Goal: Find specific page/section: Find specific page/section

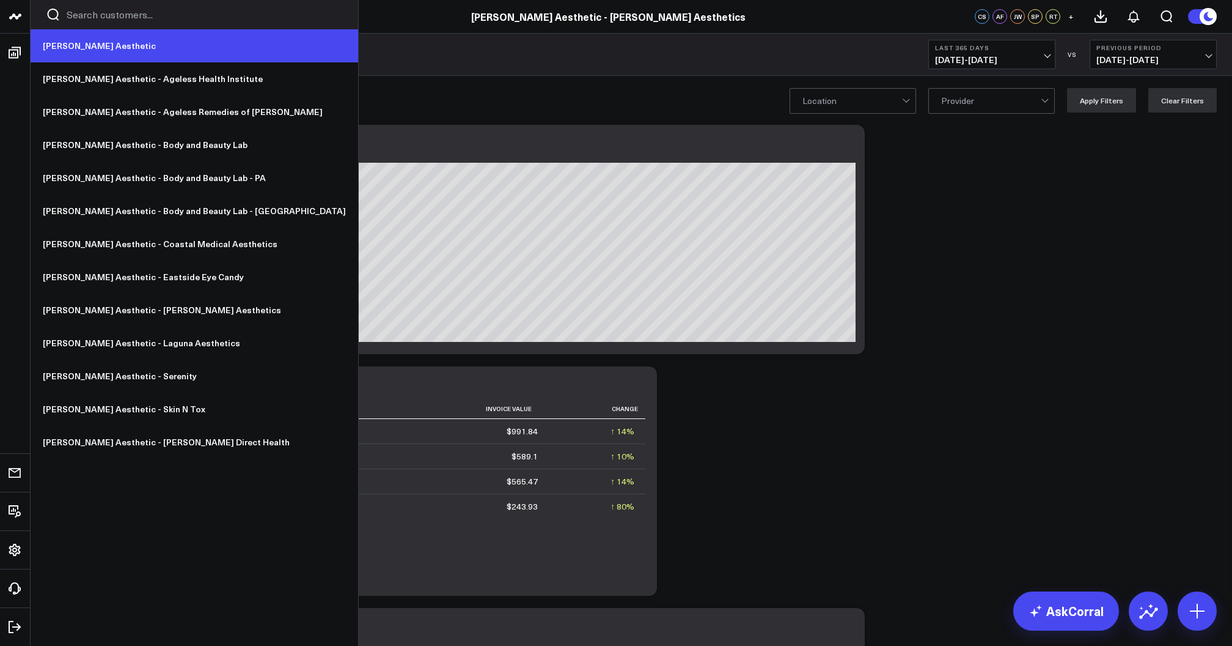
click at [71, 38] on link "[PERSON_NAME] Aesthetic" at bounding box center [195, 45] width 328 height 33
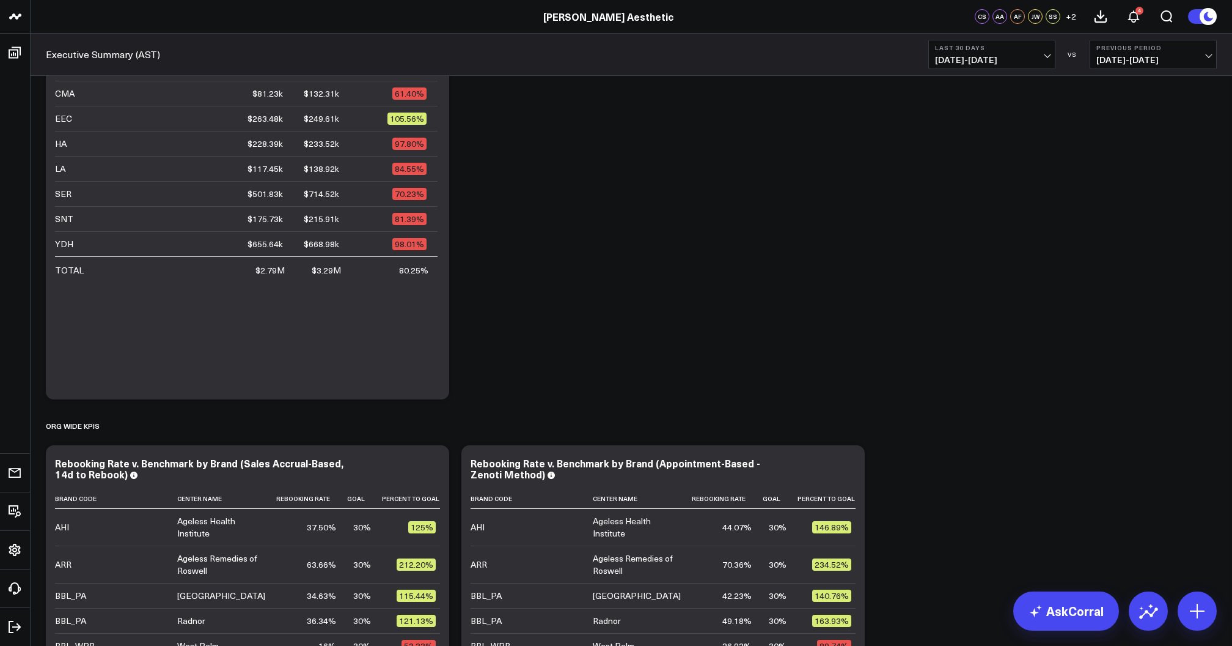
scroll to position [443, 0]
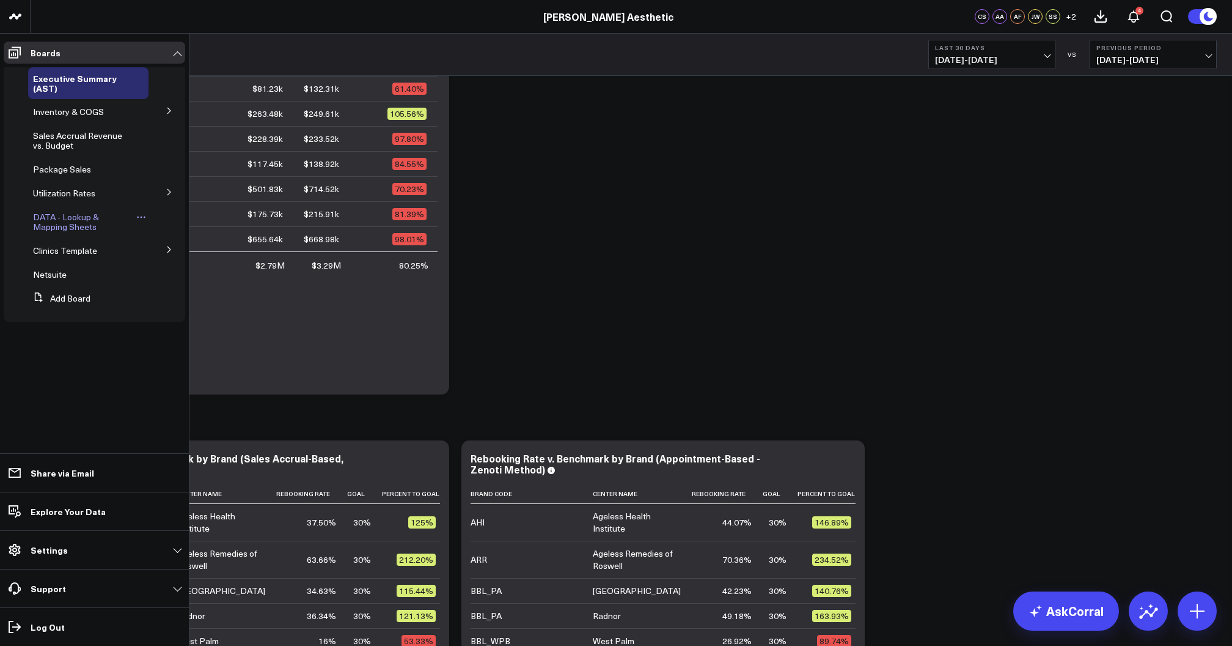
click at [66, 215] on span "DATA - Lookup & Mapping Sheets" at bounding box center [66, 221] width 66 height 21
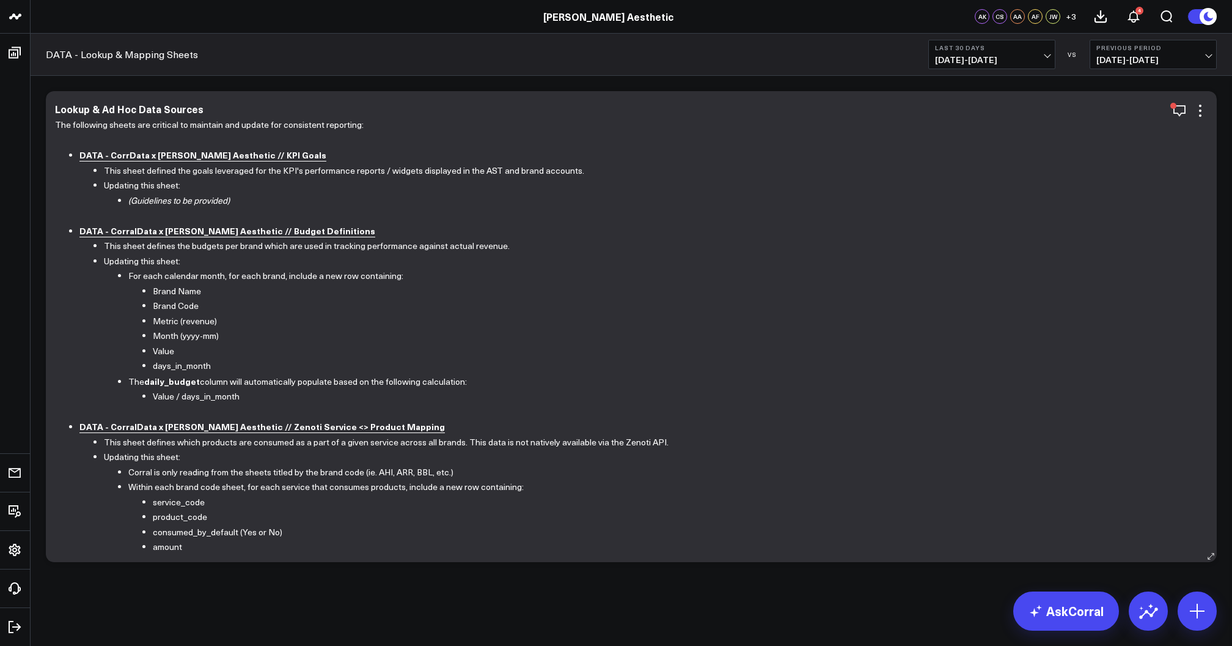
click at [183, 226] on b "DATA - CorralData x Annie Aesthetic // Budget Definitions" at bounding box center [227, 230] width 296 height 12
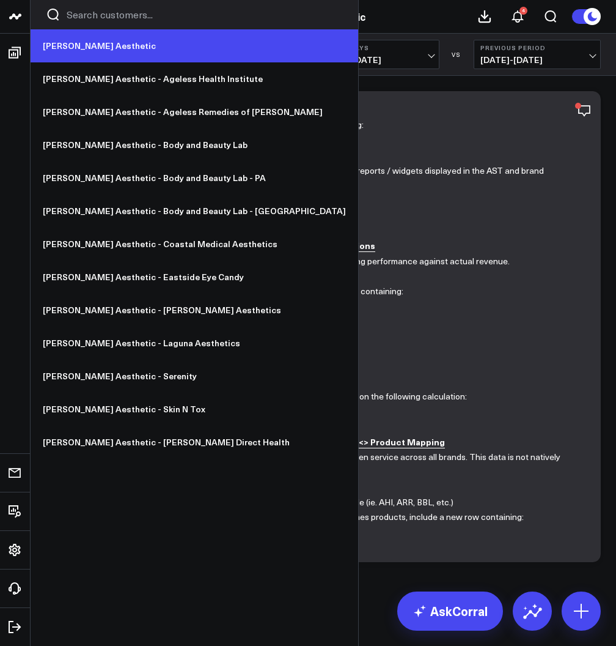
click at [66, 50] on link "[PERSON_NAME] Aesthetic" at bounding box center [195, 45] width 328 height 33
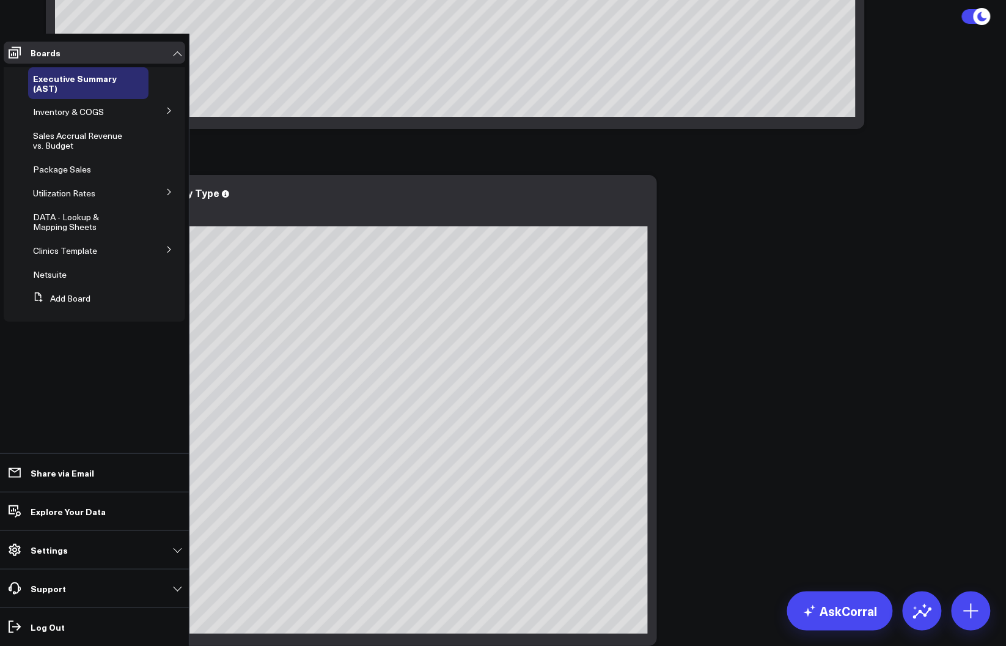
scroll to position [13326, 0]
